Goal: Find specific page/section: Find specific page/section

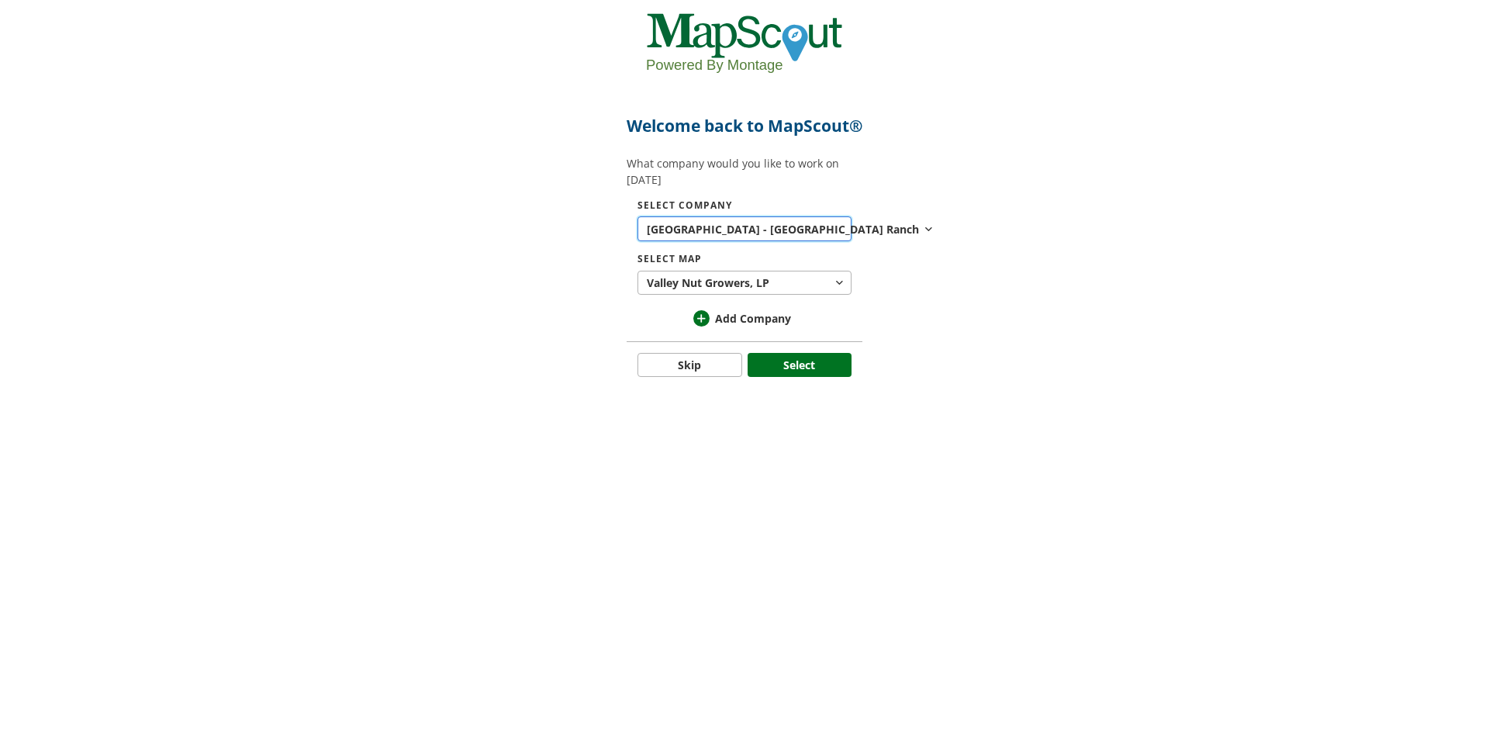
click at [750, 237] on span "[GEOGRAPHIC_DATA] - [GEOGRAPHIC_DATA]" at bounding box center [767, 229] width 240 height 16
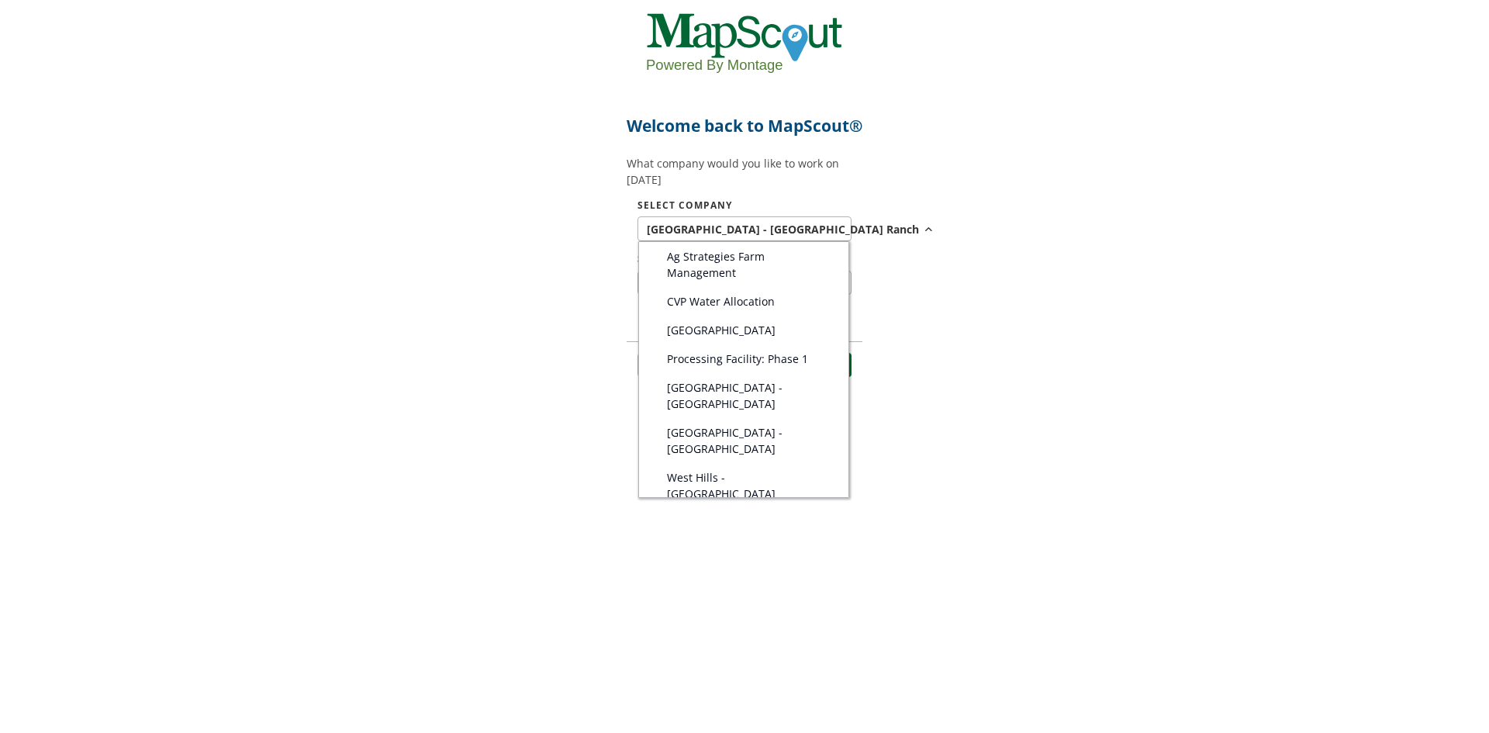
click at [987, 278] on div at bounding box center [744, 366] width 1489 height 733
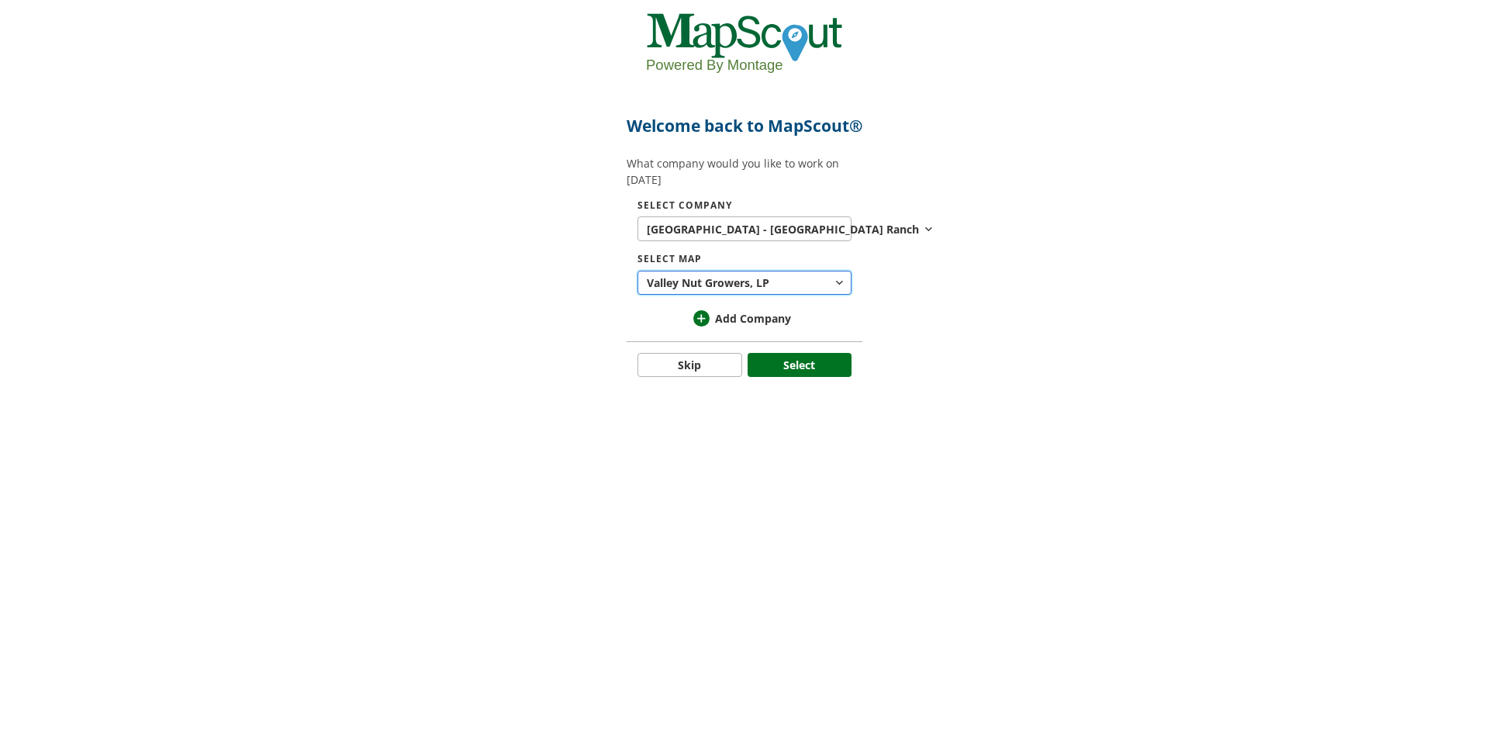
click at [797, 296] on button "Valley Nut Growers, LP LP" at bounding box center [745, 283] width 214 height 25
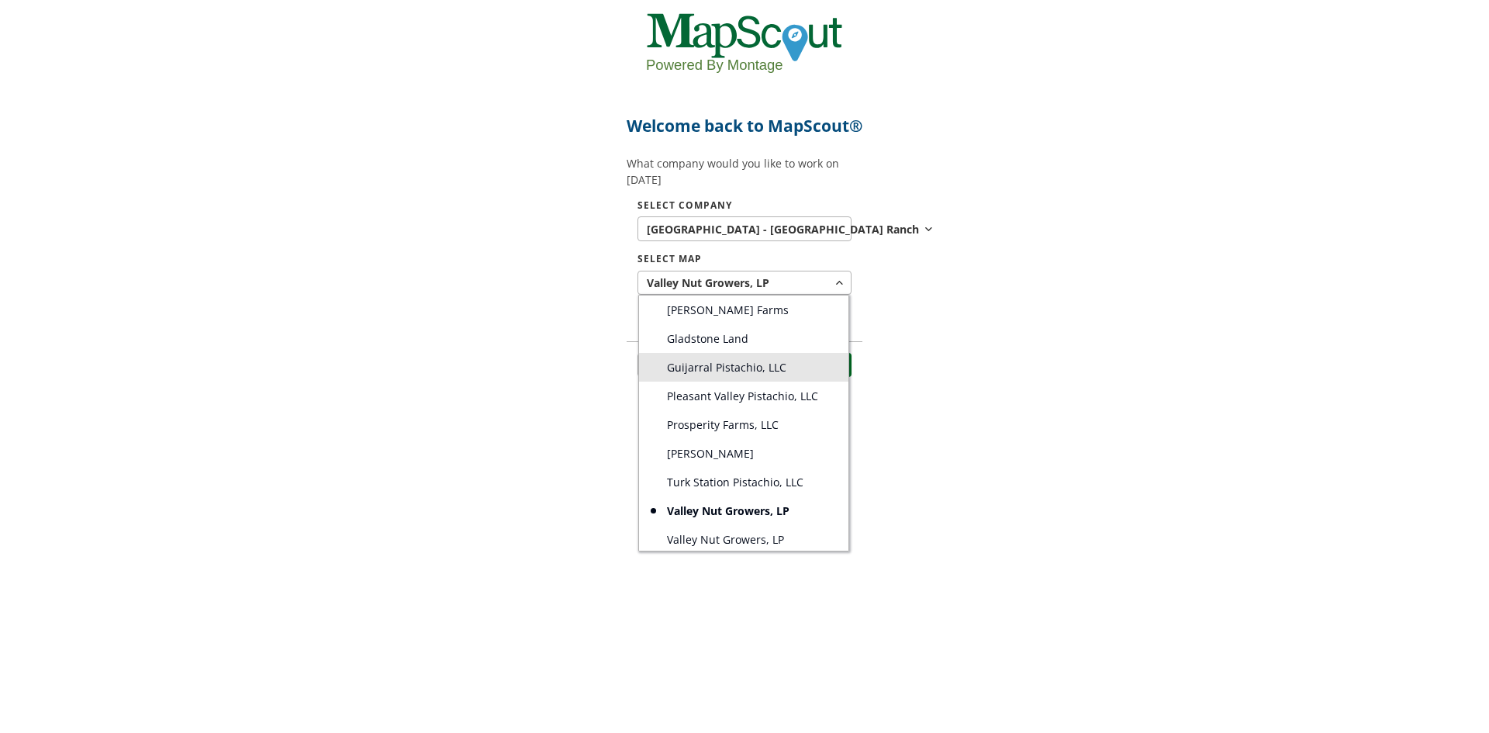
click at [737, 375] on span "Guijarral Pistachio, LLC" at bounding box center [726, 367] width 119 height 16
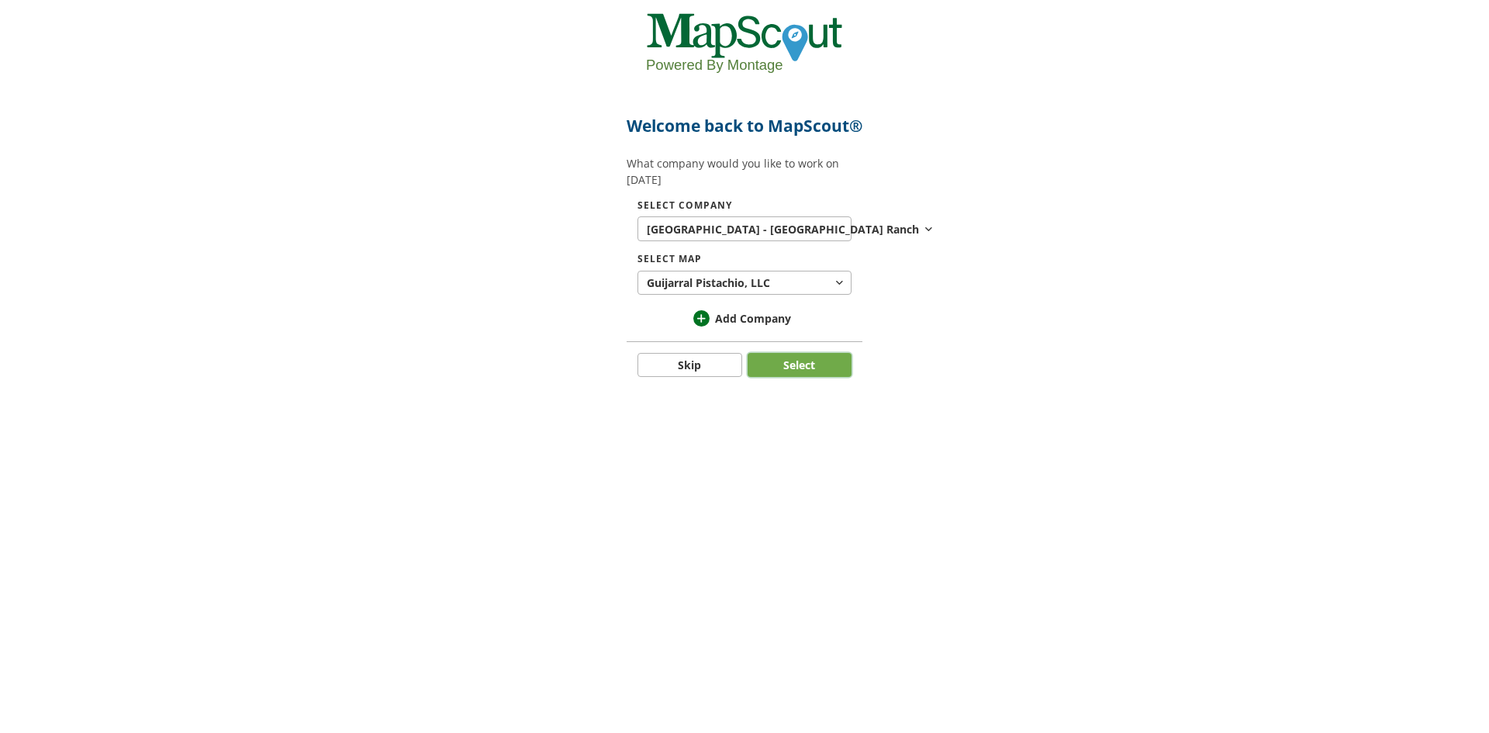
click at [821, 378] on button "Select" at bounding box center [800, 365] width 105 height 25
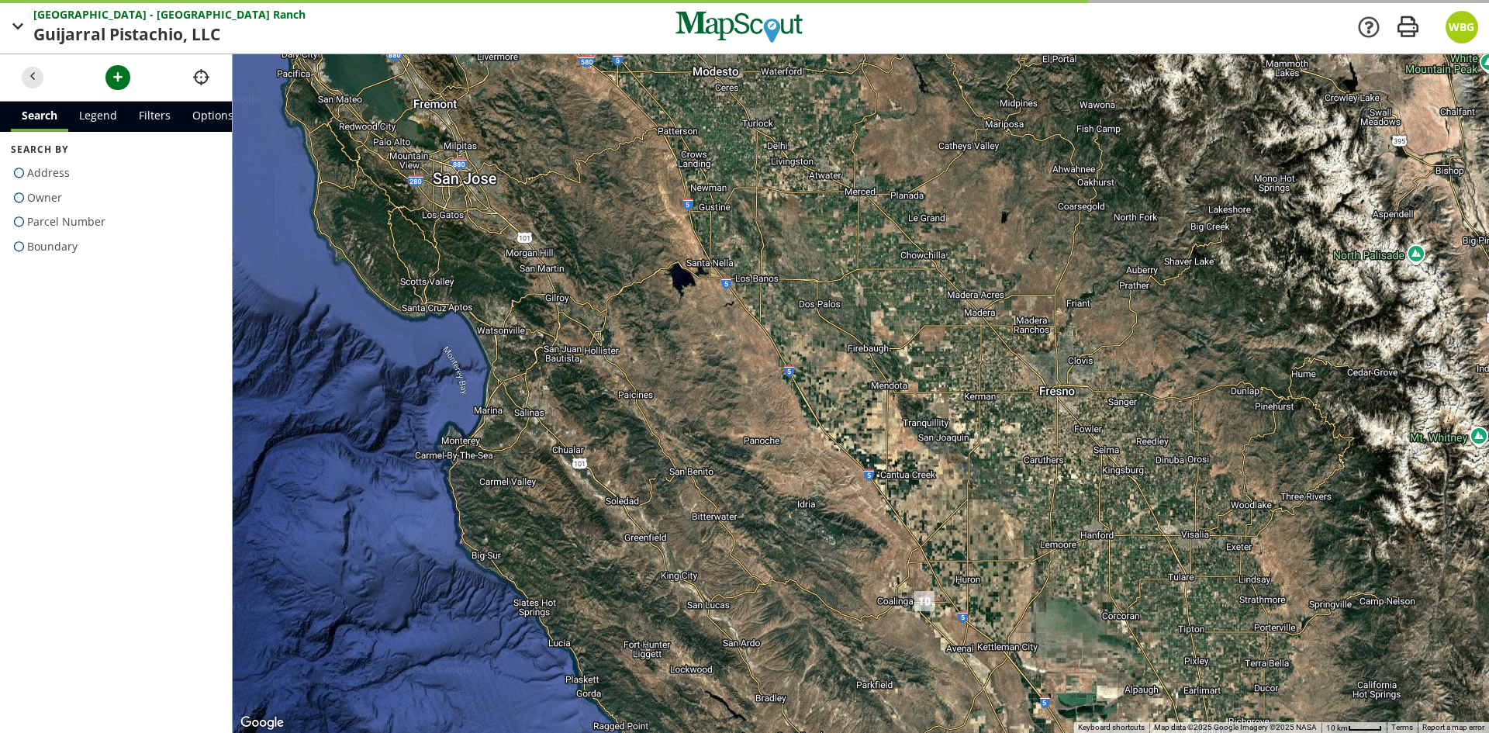
drag, startPoint x: 970, startPoint y: 624, endPoint x: 937, endPoint y: 502, distance: 127.0
click at [938, 506] on div at bounding box center [861, 393] width 1257 height 679
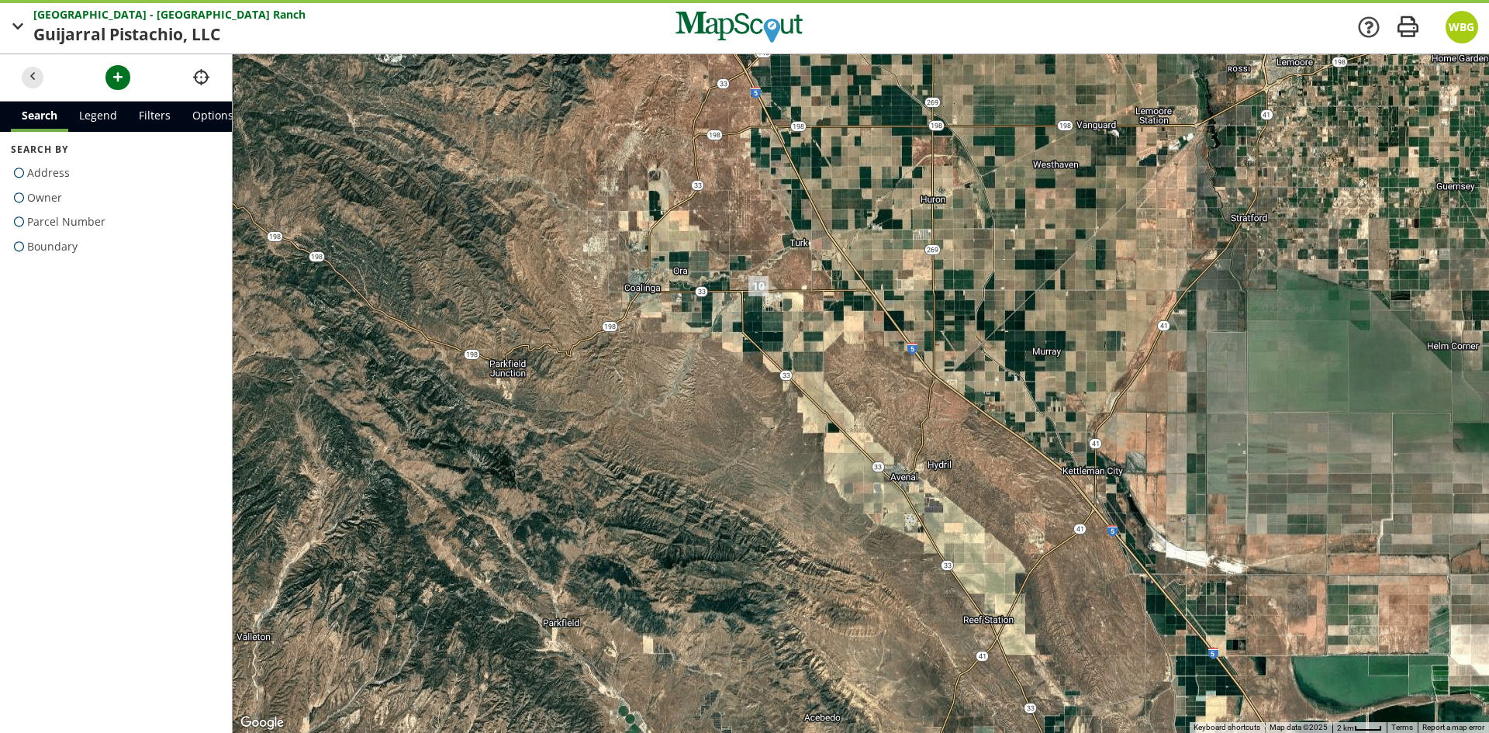
click at [687, 355] on div at bounding box center [861, 393] width 1257 height 679
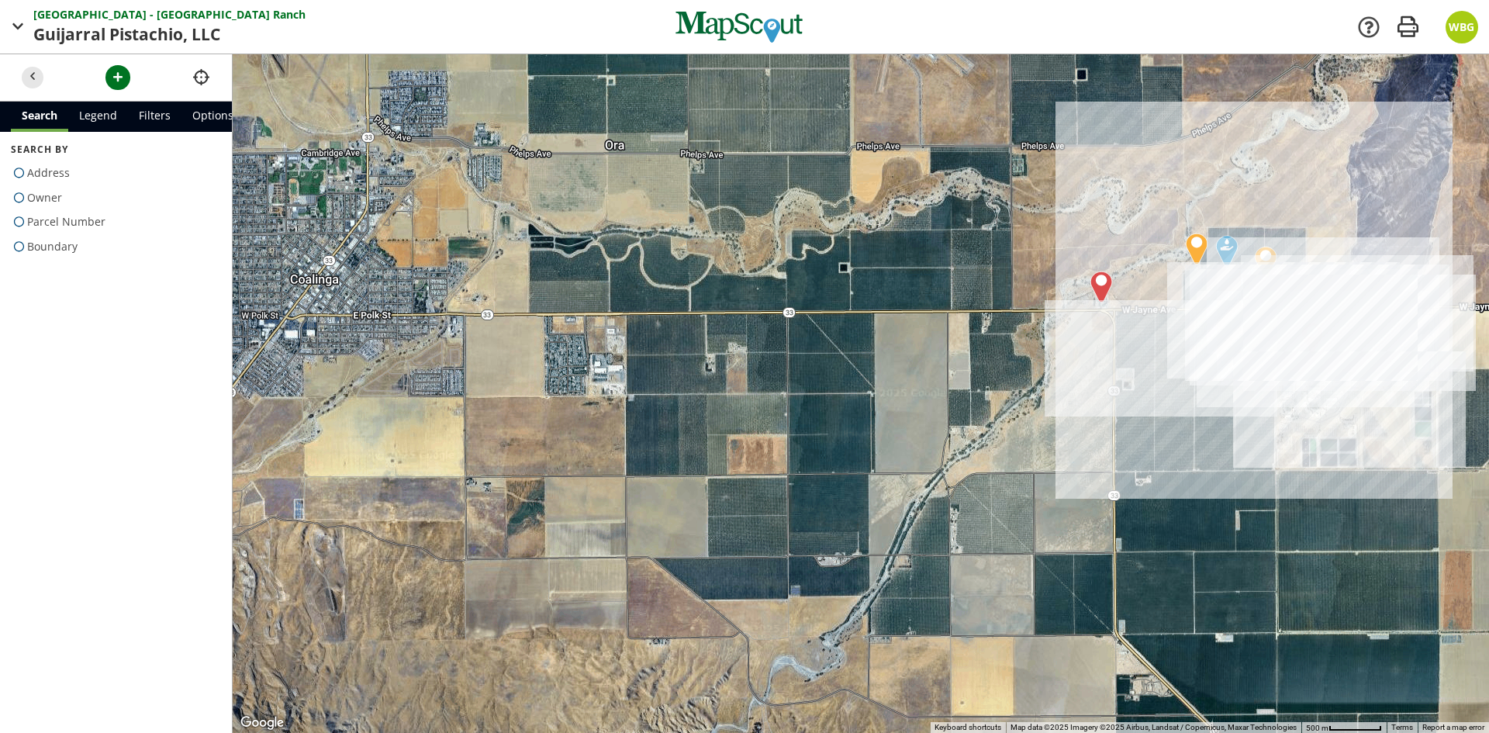
drag, startPoint x: 1080, startPoint y: 404, endPoint x: 876, endPoint y: 461, distance: 211.7
click at [876, 461] on div at bounding box center [861, 393] width 1257 height 679
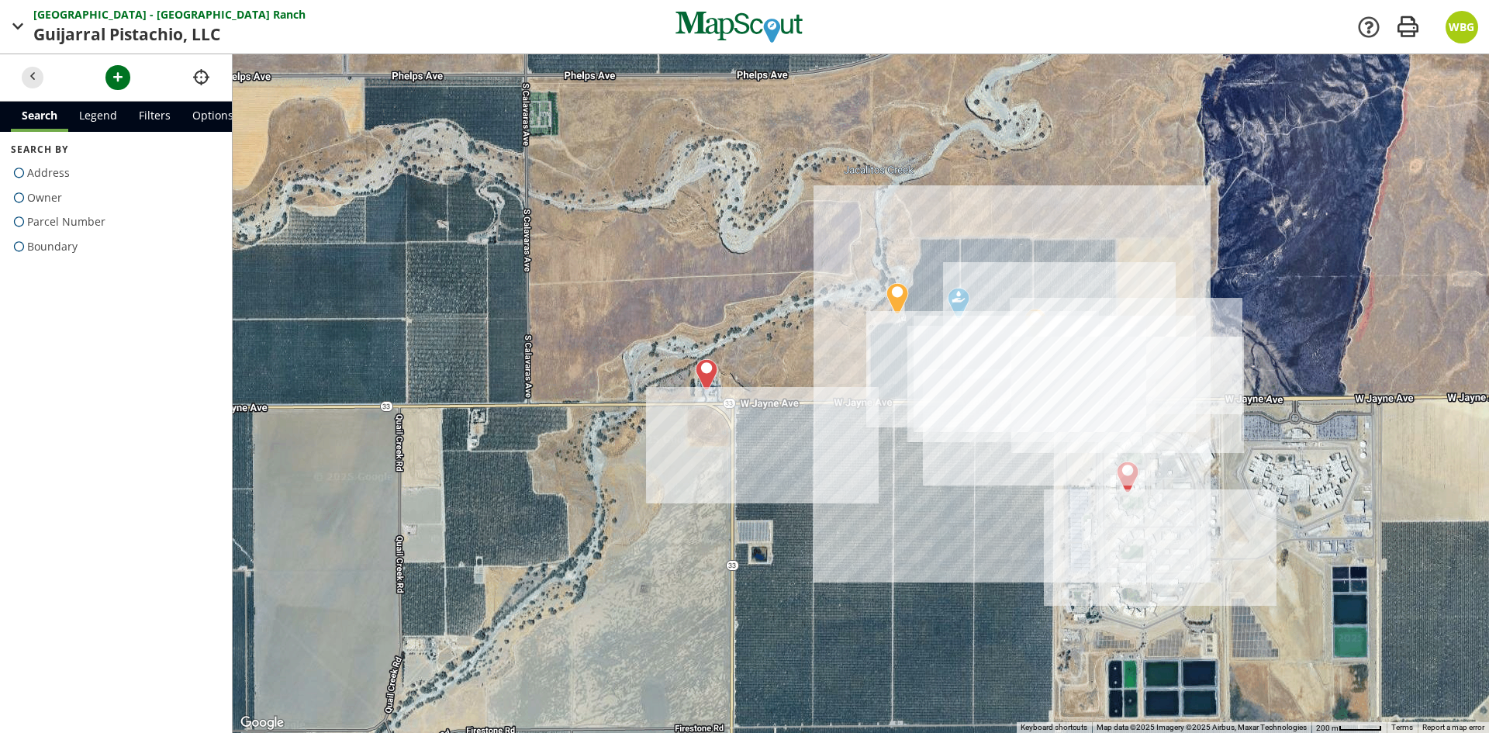
drag, startPoint x: 748, startPoint y: 337, endPoint x: 512, endPoint y: 394, distance: 242.5
click at [770, 460] on div at bounding box center [861, 393] width 1257 height 679
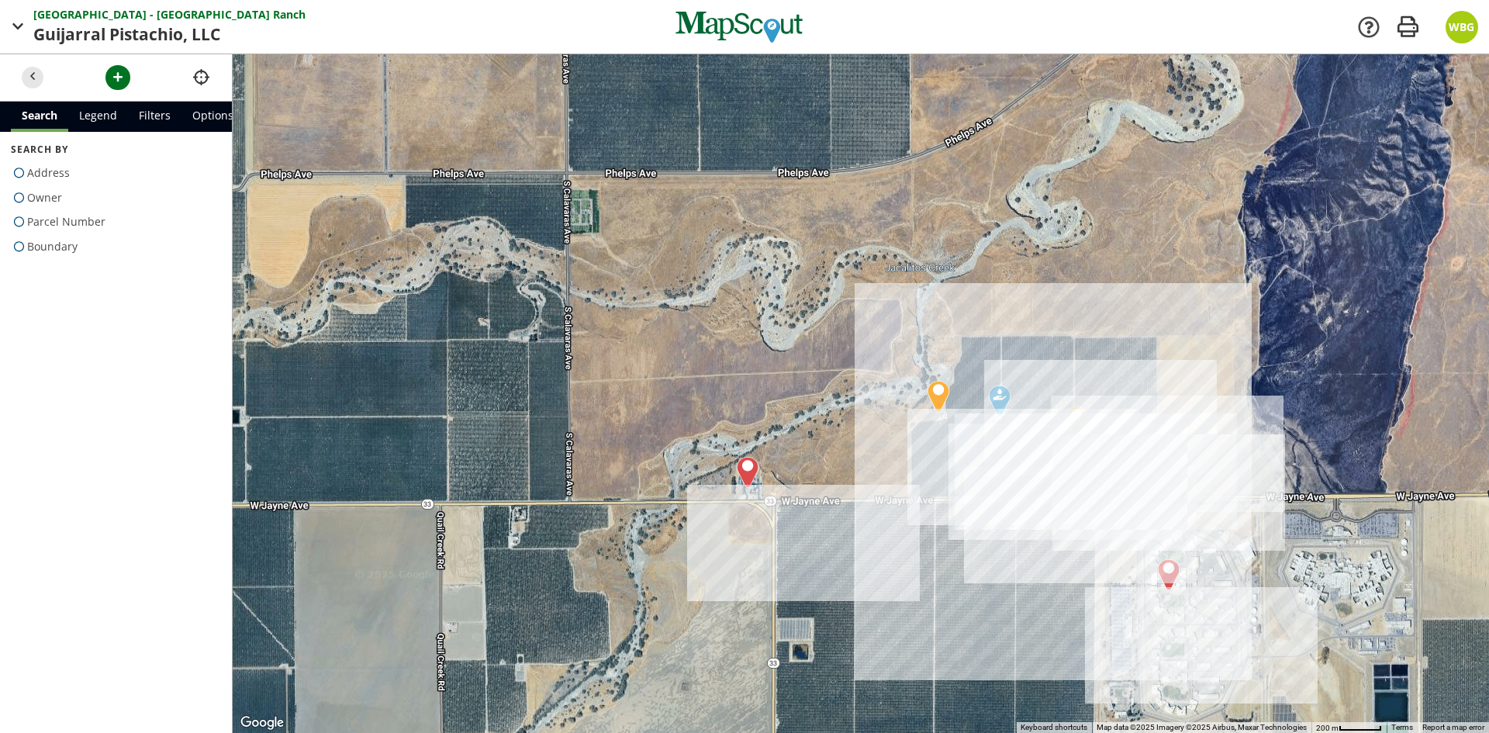
click at [19, 221] on span at bounding box center [19, 222] width 16 height 22
click at [19, 221] on input "Parcel Number" at bounding box center [16, 219] width 10 height 10
radio input "true"
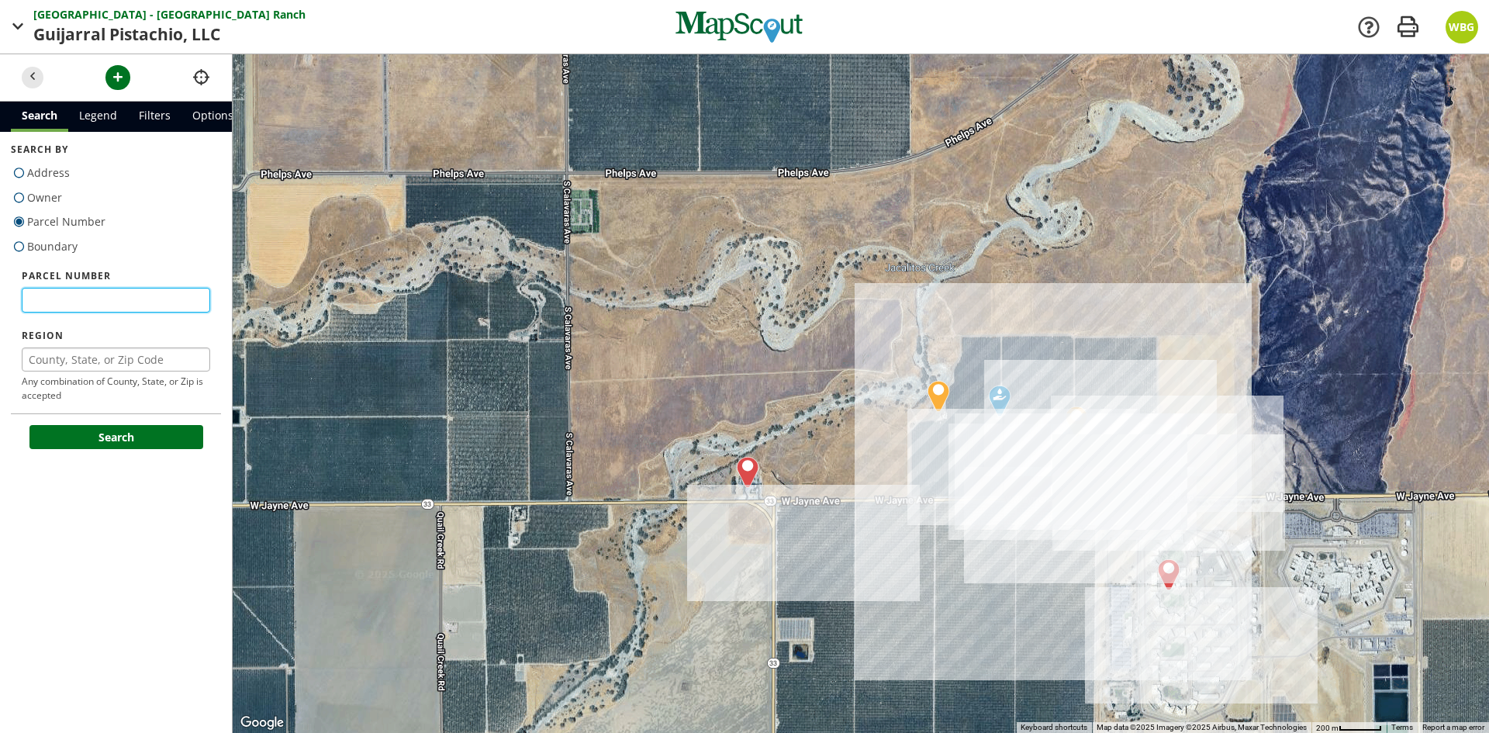
click at [50, 299] on input "text" at bounding box center [116, 300] width 188 height 25
type input "07306063s"
type input "[GEOGRAPHIC_DATA]"
click at [259, 500] on div at bounding box center [861, 393] width 1257 height 679
click at [118, 443] on button "Search" at bounding box center [116, 437] width 174 height 25
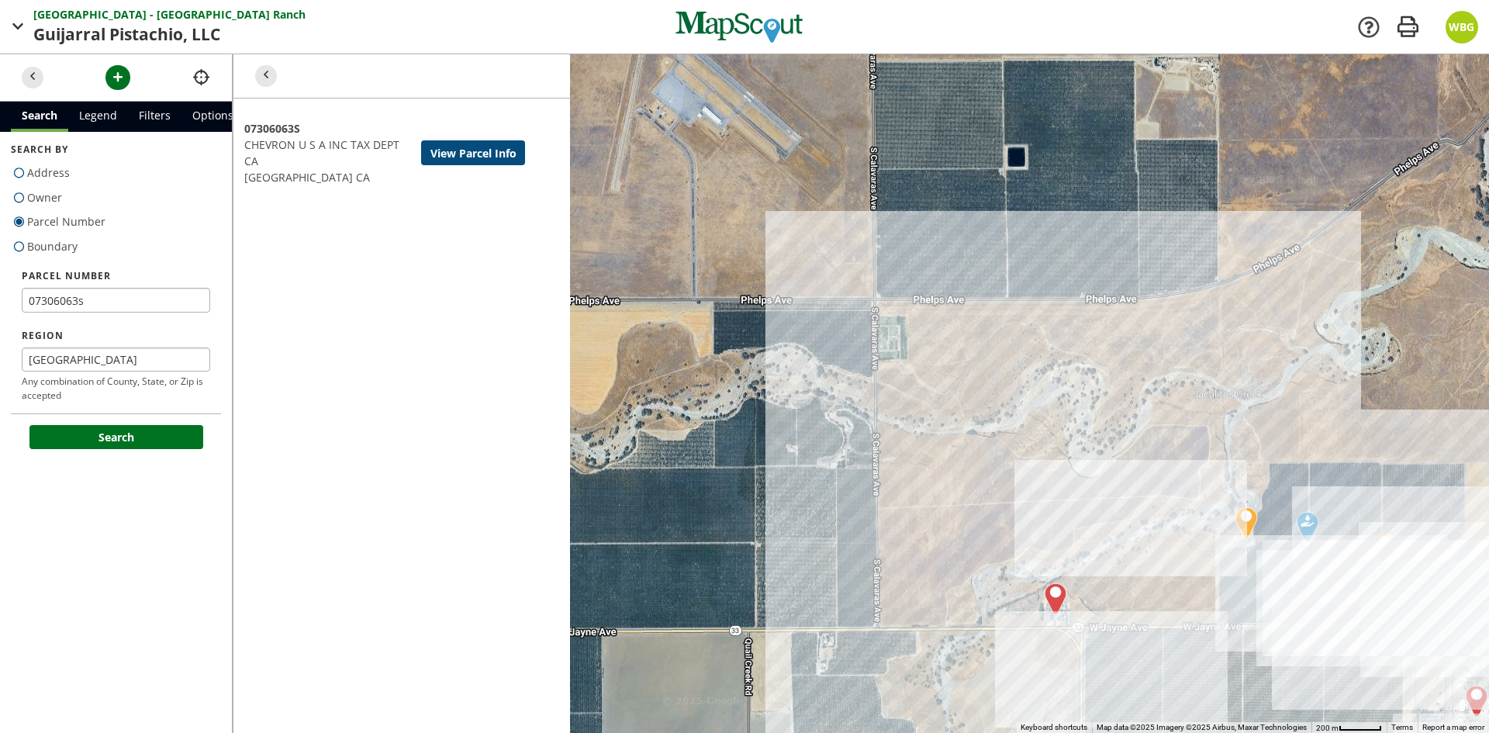
drag, startPoint x: 1094, startPoint y: 272, endPoint x: 1283, endPoint y: 333, distance: 198.9
click at [1283, 333] on div at bounding box center [861, 393] width 1257 height 679
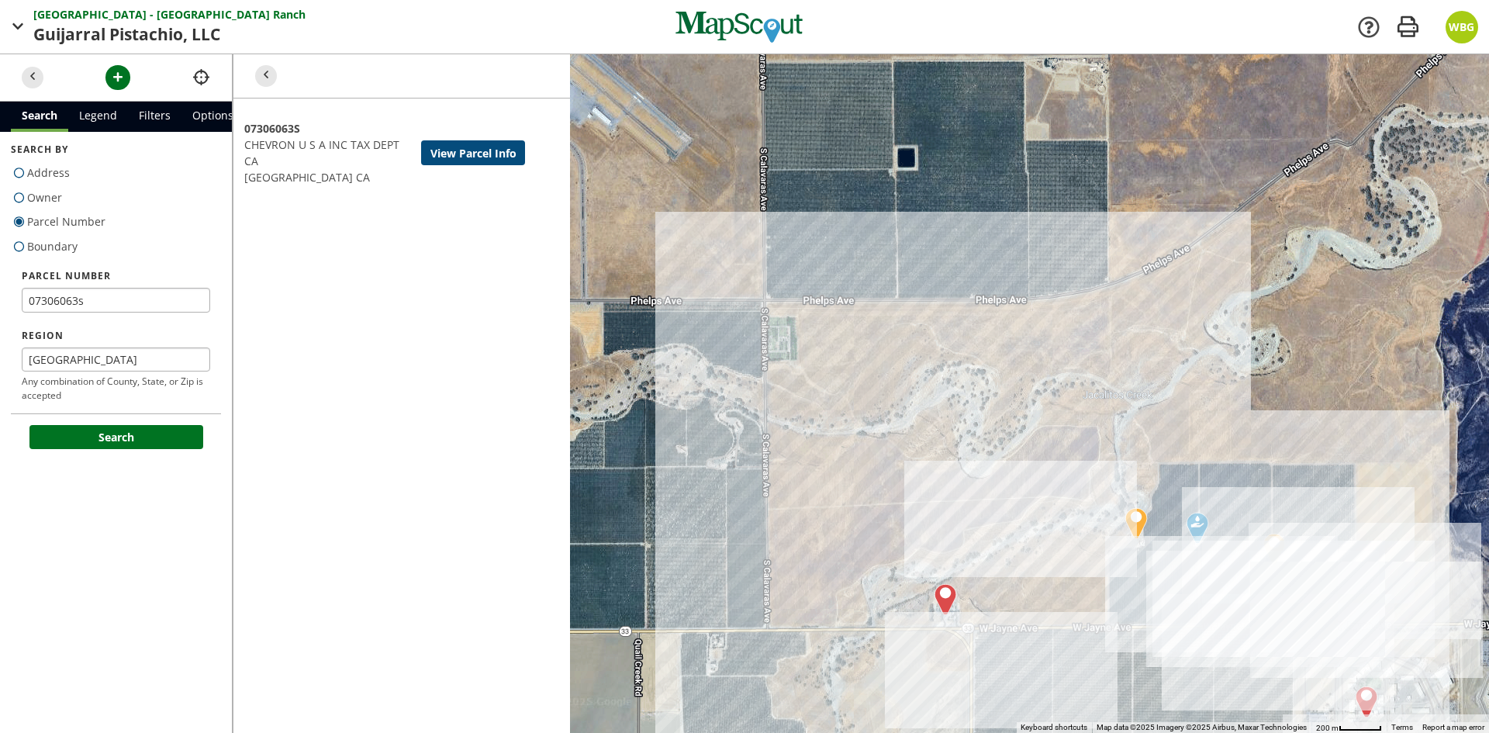
drag, startPoint x: 1311, startPoint y: 361, endPoint x: 1164, endPoint y: 311, distance: 154.8
click at [1164, 311] on div at bounding box center [861, 393] width 1257 height 679
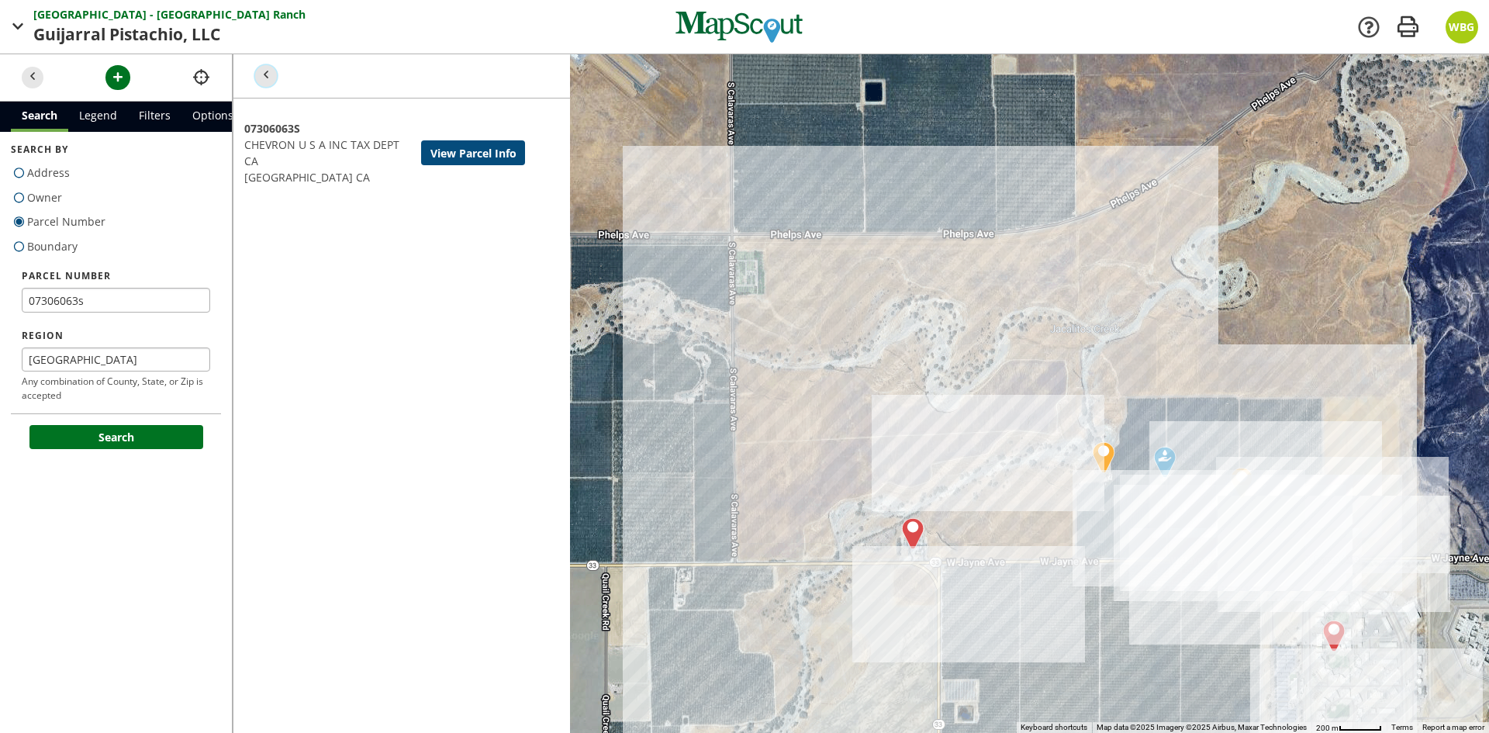
click at [271, 80] on span "button" at bounding box center [266, 76] width 16 height 16
